Goal: Task Accomplishment & Management: Manage account settings

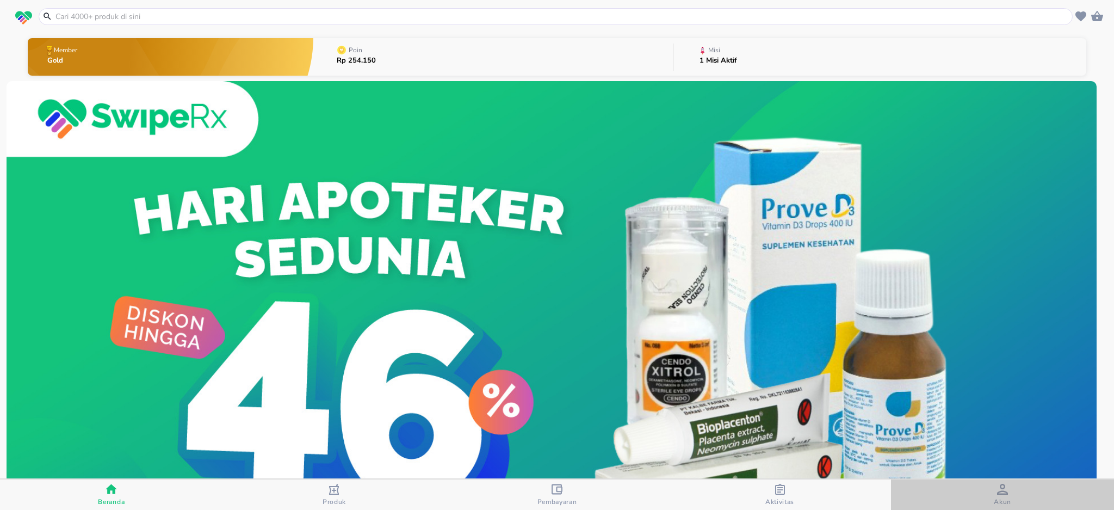
click at [996, 485] on div "Akun" at bounding box center [1002, 495] width 17 height 22
